Goal: Task Accomplishment & Management: Manage account settings

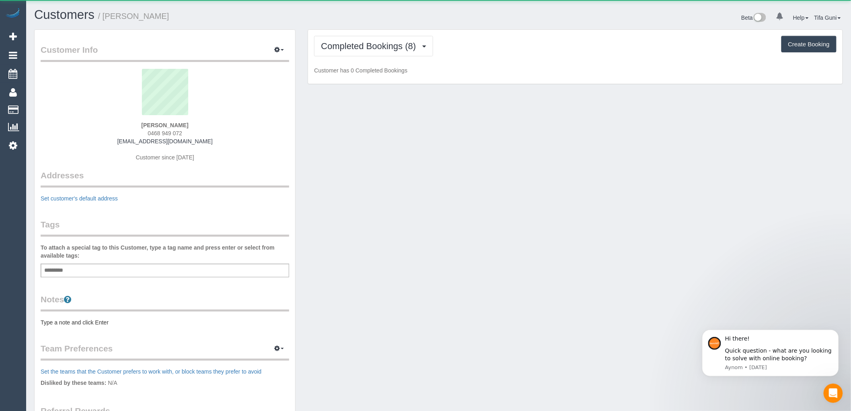
scroll to position [778, 851]
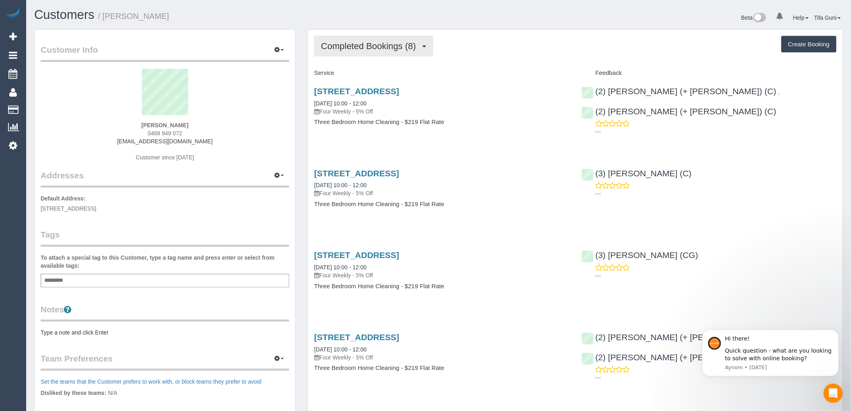
click at [419, 47] on span "Completed Bookings (8)" at bounding box center [370, 46] width 99 height 10
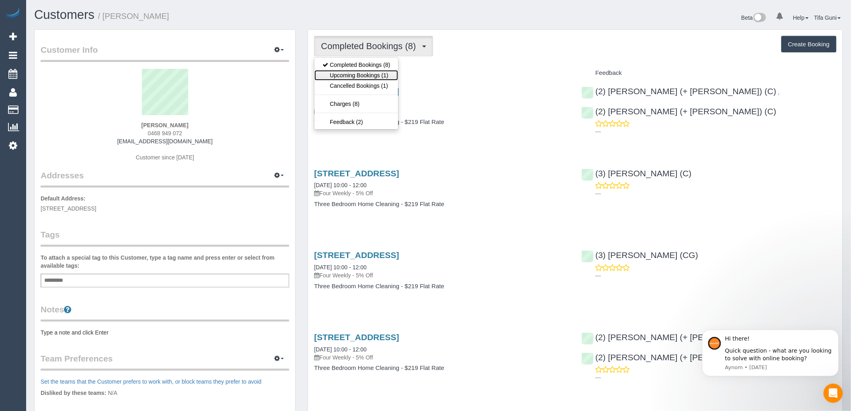
click at [369, 76] on link "Upcoming Bookings (1)" at bounding box center [357, 75] width 84 height 10
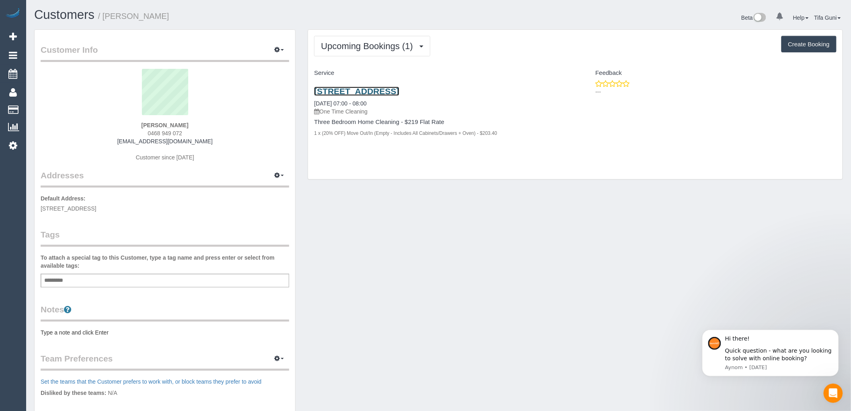
click at [375, 90] on link "[STREET_ADDRESS]" at bounding box center [356, 90] width 85 height 9
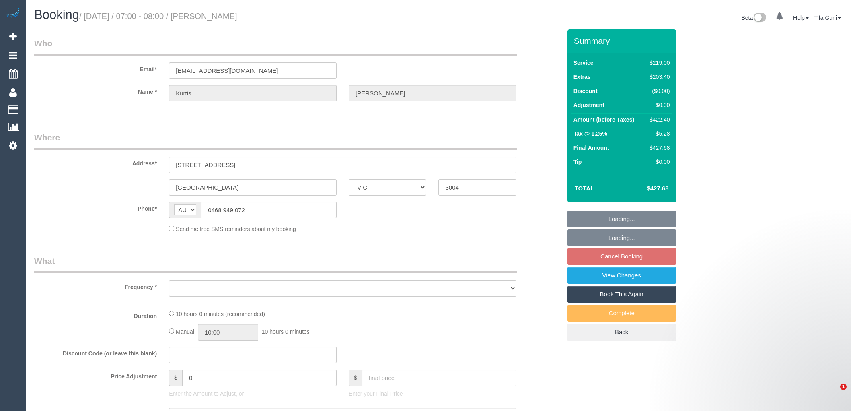
select select "VIC"
select select "string:stripe-pm_1QmWAX2GScqysDRVzGAJjxxc"
select select "number:28"
select select "number:14"
select select "number:18"
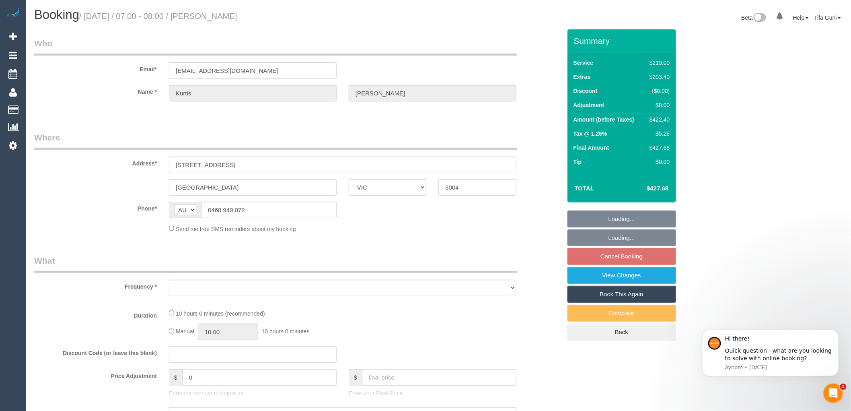
select select "number:24"
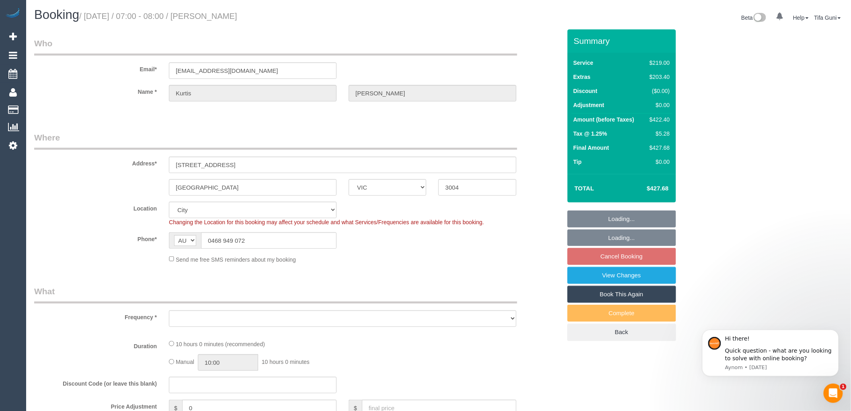
select select "object:675"
select select "spot1"
select select "object:1182"
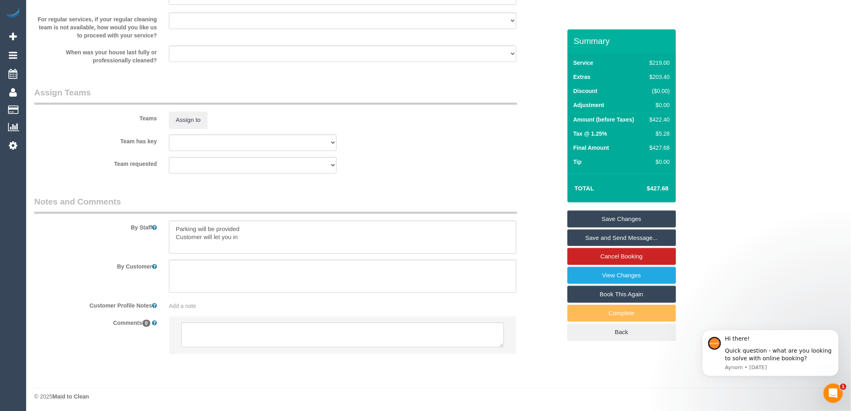
scroll to position [1127, 0]
click at [203, 331] on textarea at bounding box center [342, 333] width 323 height 25
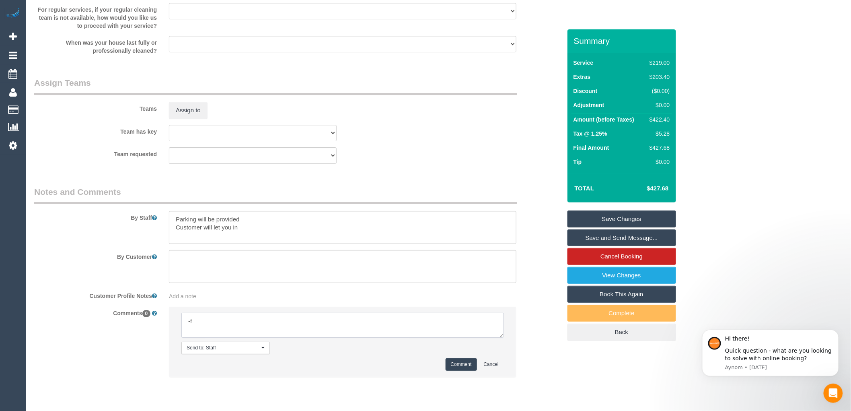
type textarea "-"
paste textarea "Flexibility dates: Flexibility times: Notes: knows we need to review Contact vi…"
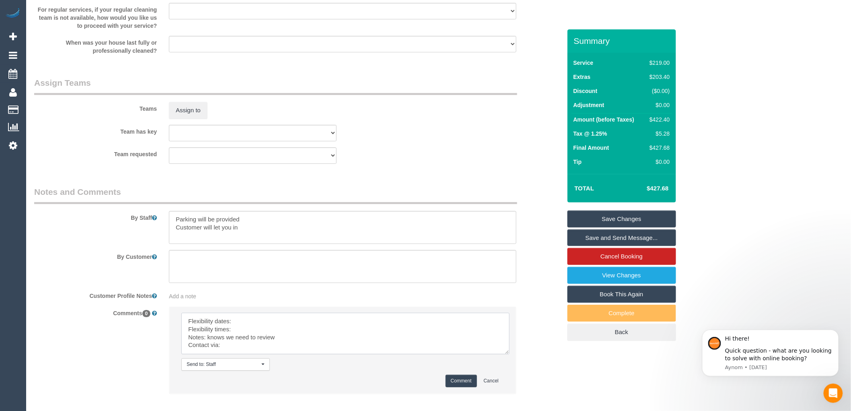
scroll to position [0, 0]
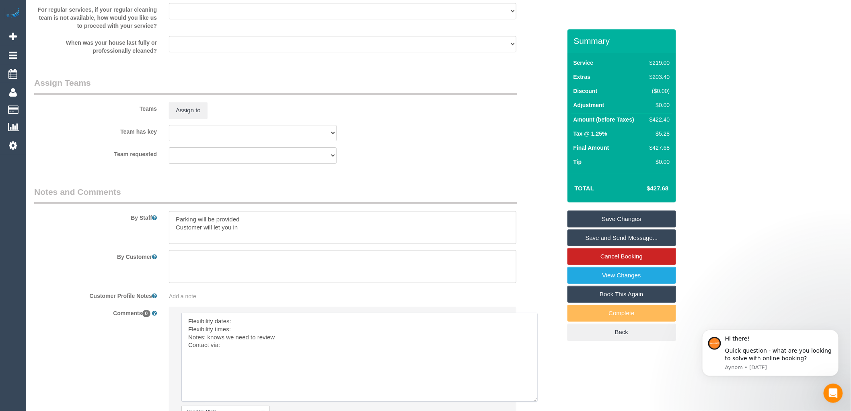
drag, startPoint x: 502, startPoint y: 345, endPoint x: 537, endPoint y: 409, distance: 73.3
click at [537, 402] on textarea at bounding box center [359, 357] width 356 height 89
click at [237, 329] on textarea at bounding box center [359, 357] width 357 height 89
paste textarea "Saturday"
click at [241, 338] on textarea at bounding box center [359, 357] width 357 height 89
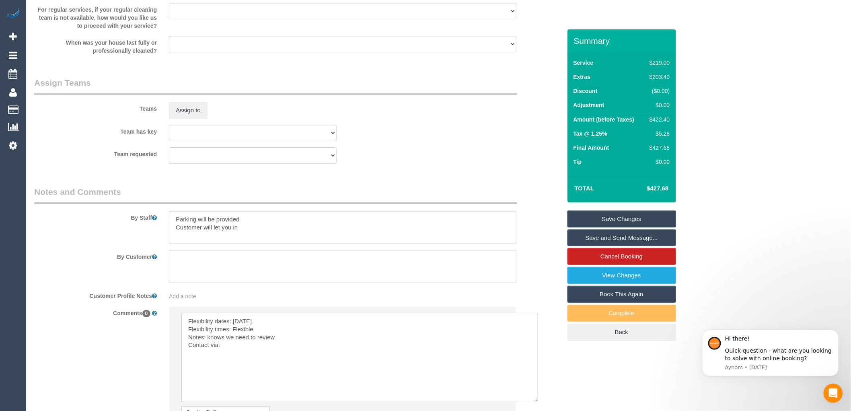
click at [280, 348] on textarea at bounding box center [359, 357] width 357 height 89
click at [228, 354] on textarea at bounding box center [359, 357] width 357 height 89
click at [211, 351] on textarea at bounding box center [359, 357] width 357 height 89
click at [254, 354] on textarea at bounding box center [359, 357] width 357 height 89
click at [211, 352] on textarea at bounding box center [359, 357] width 357 height 89
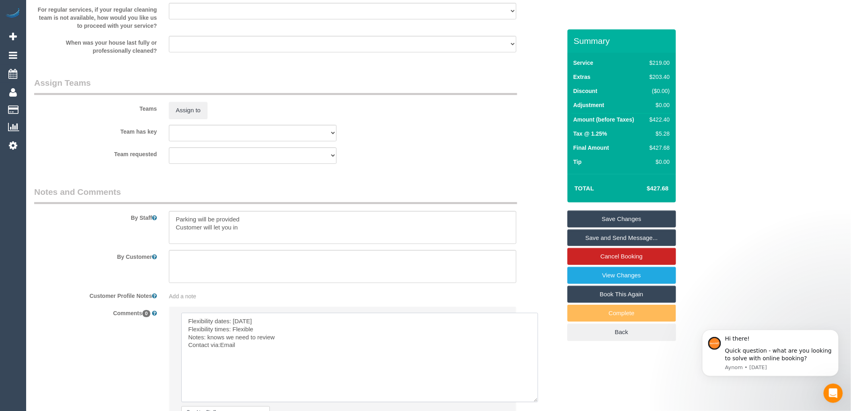
drag, startPoint x: 227, startPoint y: 354, endPoint x: 223, endPoint y: 367, distance: 13.1
click at [223, 367] on textarea at bounding box center [359, 357] width 357 height 89
click at [220, 351] on textarea at bounding box center [359, 357] width 357 height 89
click at [247, 357] on textarea at bounding box center [359, 357] width 357 height 89
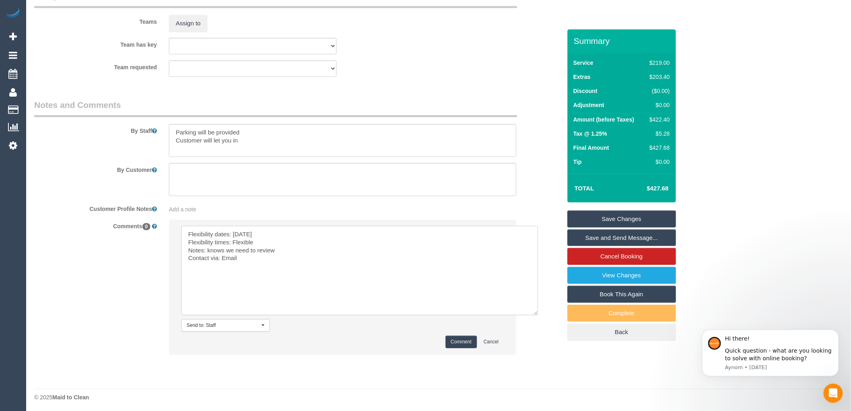
scroll to position [1224, 0]
type textarea "Flexibility dates: Saturday Flexibility times: Flexible Notes: knows we need to…"
click at [457, 340] on button "Comment" at bounding box center [461, 340] width 31 height 12
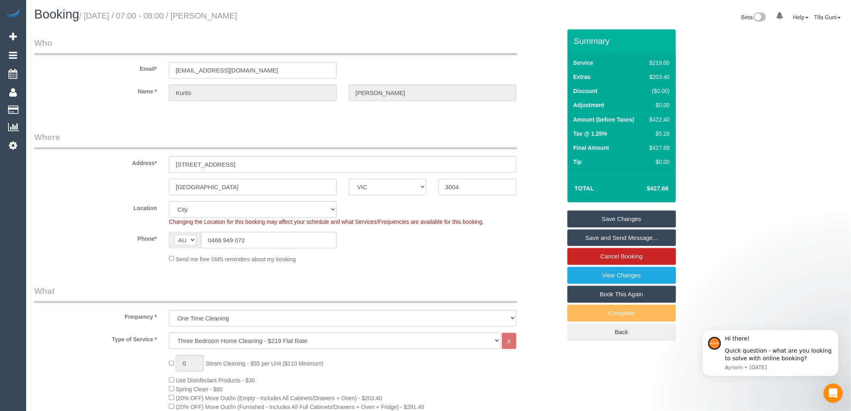
scroll to position [0, 0]
